Goal: Find specific page/section: Find specific page/section

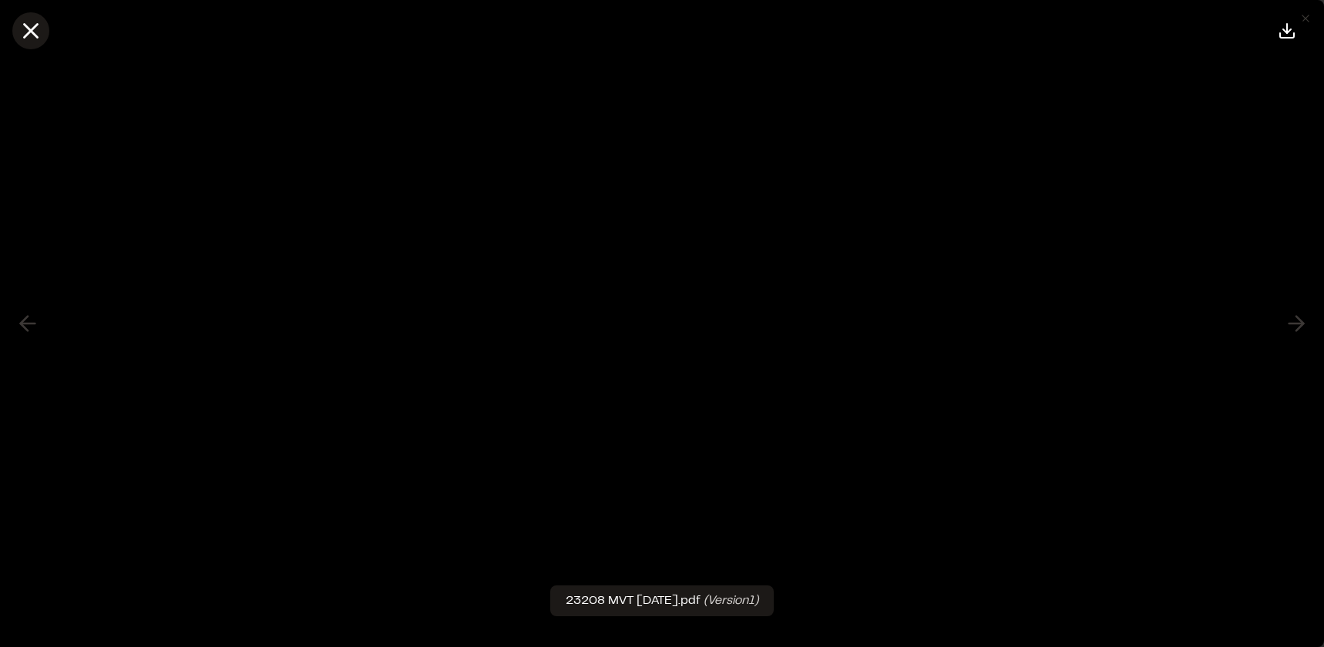
click at [37, 22] on icon at bounding box center [31, 31] width 26 height 26
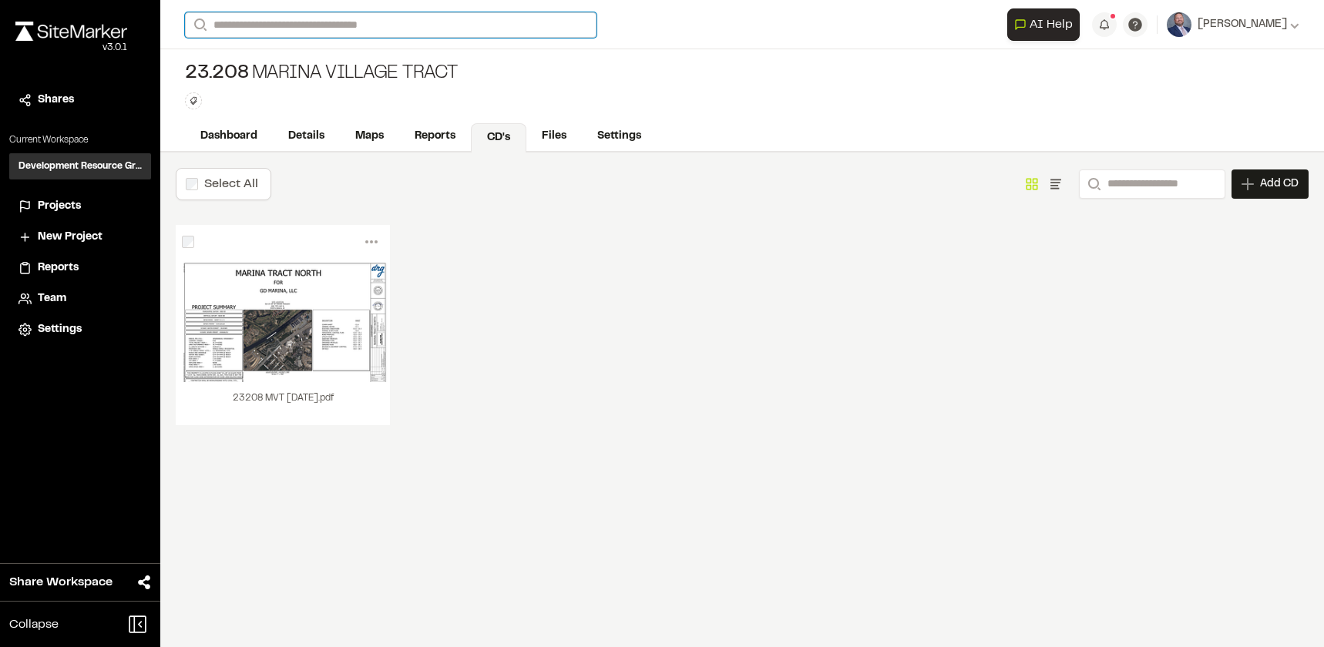
click at [296, 25] on input "Search" at bounding box center [391, 24] width 412 height 25
click at [294, 178] on p "[GEOGRAPHIC_DATA]" at bounding box center [346, 179] width 302 height 18
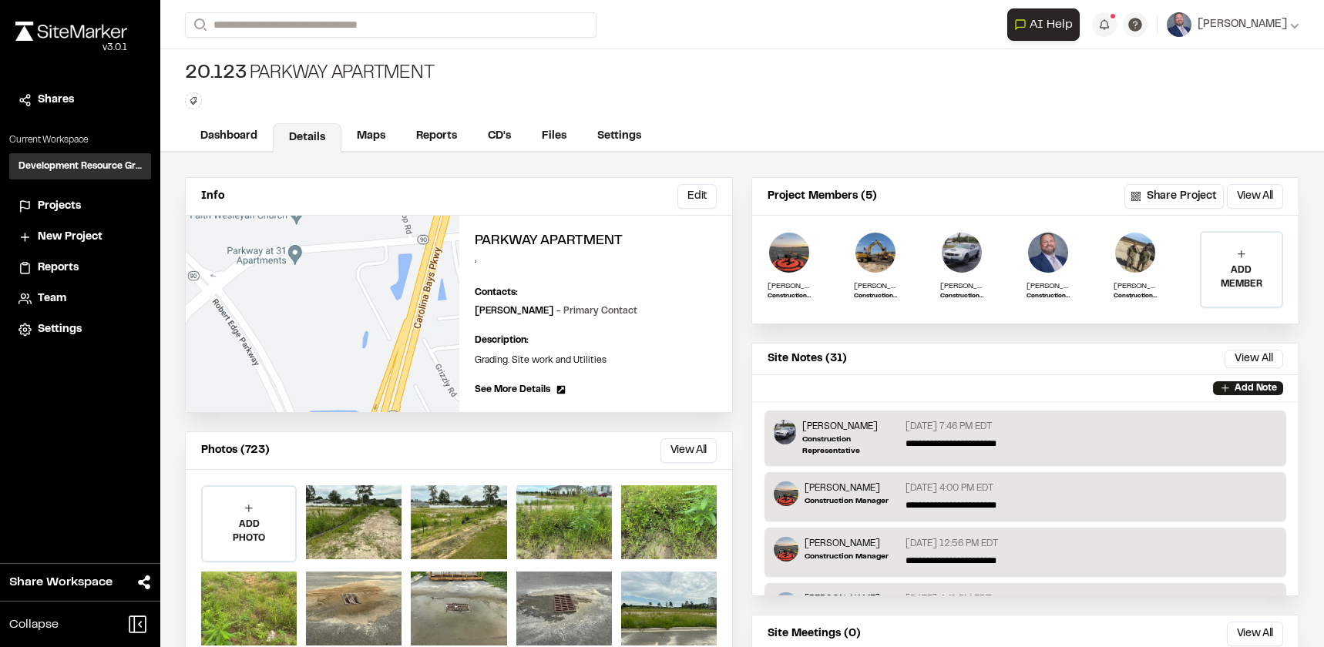
click at [472, 122] on div "Dashboard Details Maps Reports CD's Files Settings" at bounding box center [742, 137] width 1164 height 31
click at [487, 132] on link "CD's" at bounding box center [499, 137] width 55 height 29
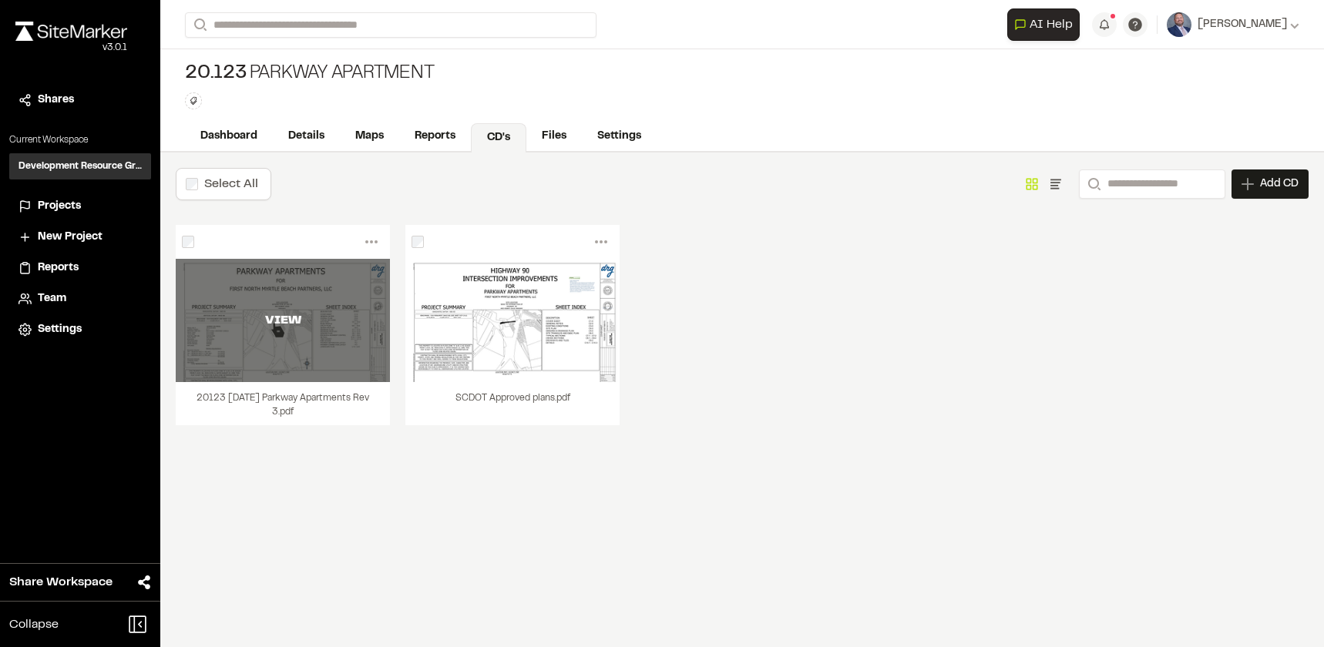
click at [327, 360] on div "VIEW" at bounding box center [283, 320] width 214 height 123
